Goal: Book appointment/travel/reservation

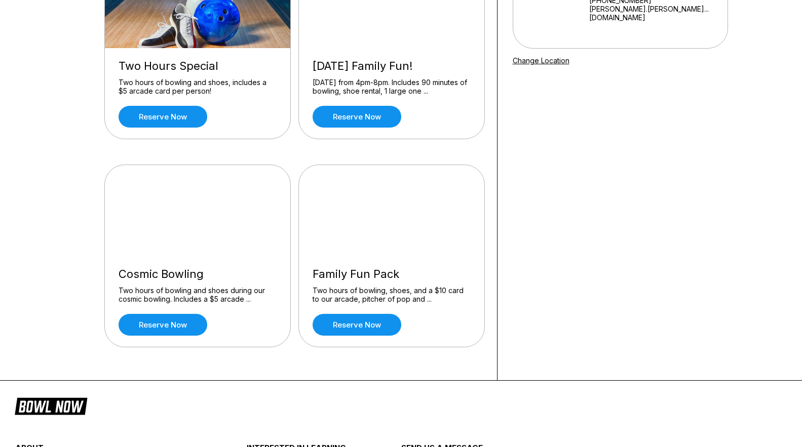
scroll to position [153, 0]
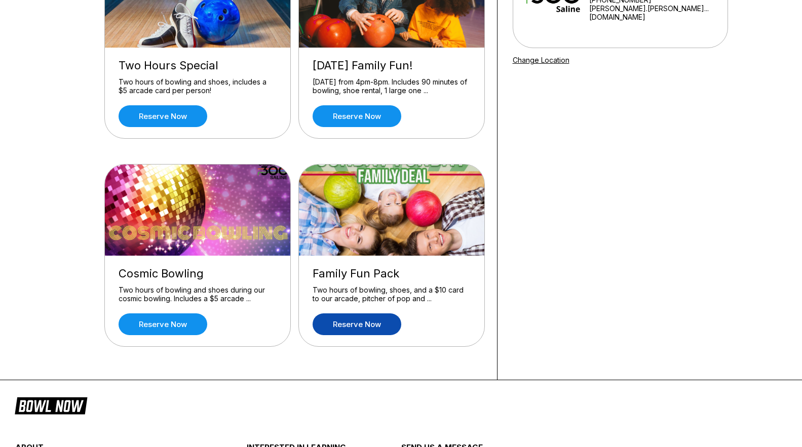
click at [369, 325] on link "Reserve now" at bounding box center [357, 325] width 89 height 22
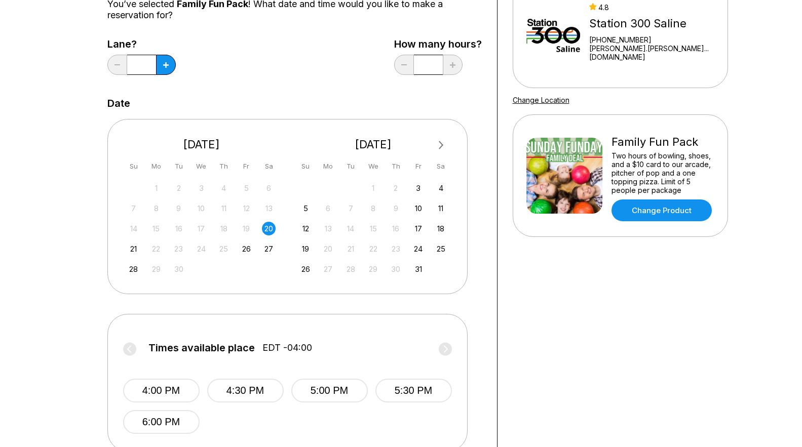
scroll to position [114, 0]
click at [167, 69] on button at bounding box center [166, 64] width 20 height 20
type input "*"
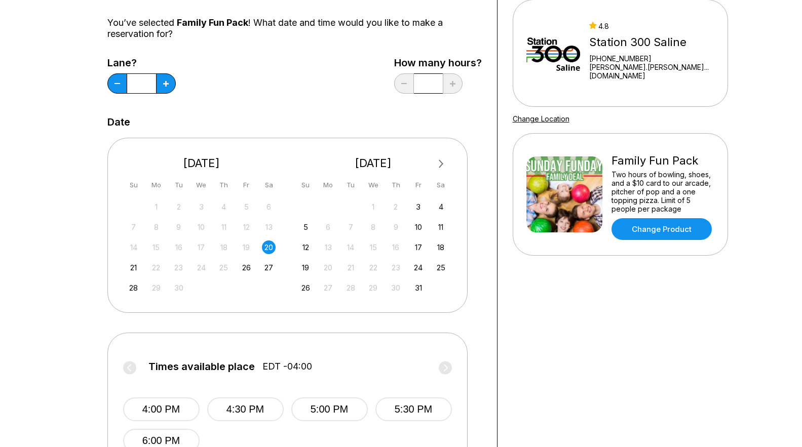
scroll to position [88, 0]
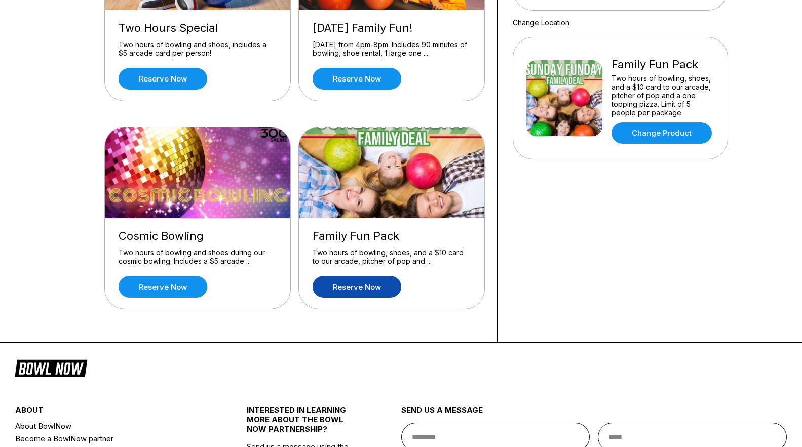
scroll to position [193, 0]
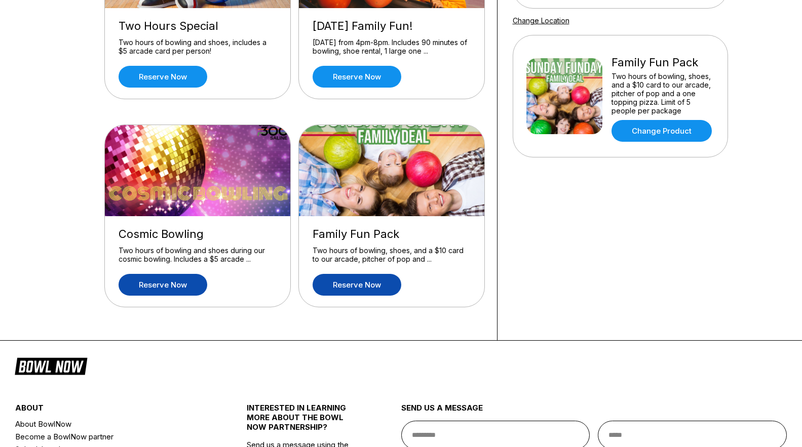
click at [169, 283] on link "Reserve now" at bounding box center [163, 285] width 89 height 22
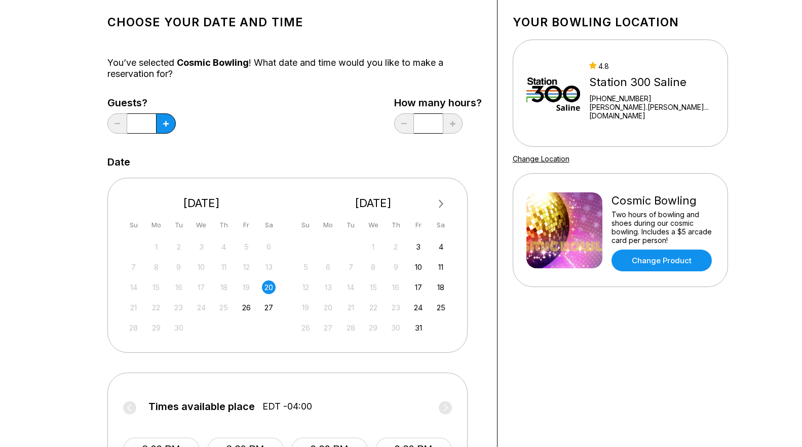
scroll to position [52, 0]
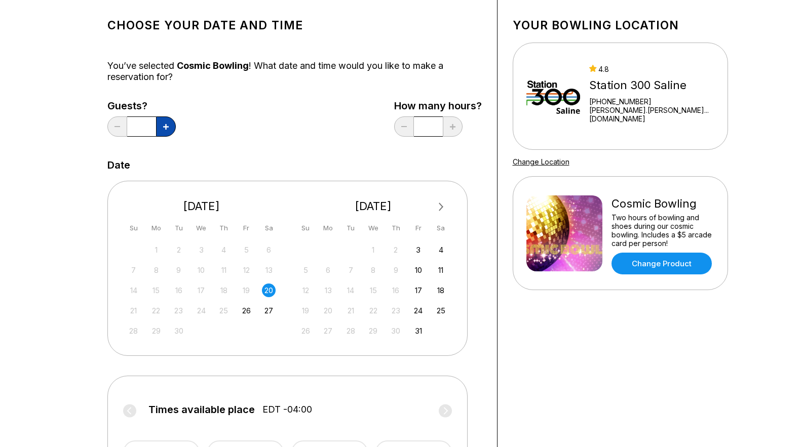
click at [169, 130] on button at bounding box center [166, 127] width 20 height 20
type input "*"
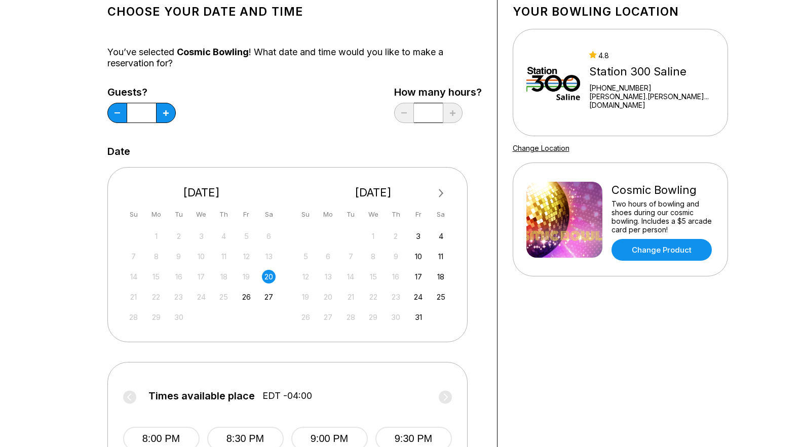
scroll to position [47, 0]
